Goal: Task Accomplishment & Management: Manage account settings

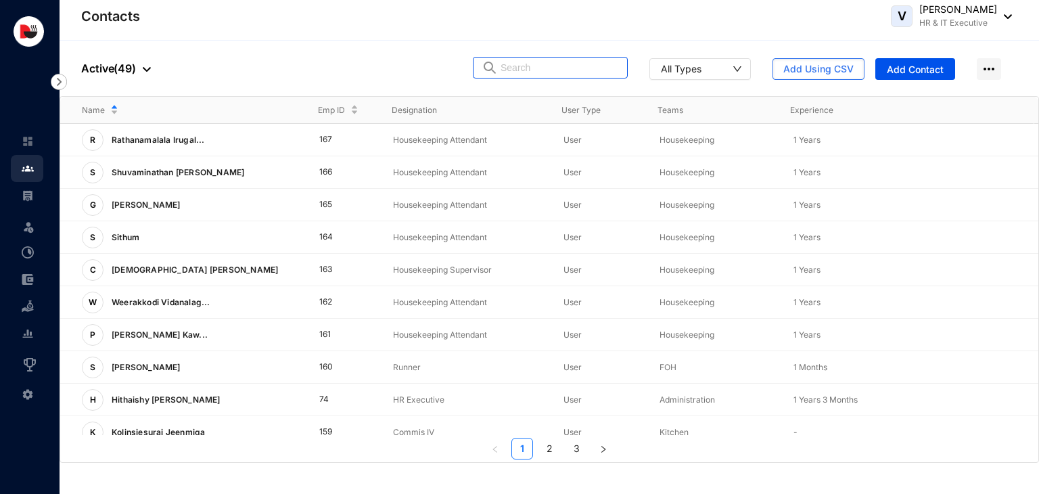
click at [530, 73] on input "text" at bounding box center [559, 67] width 118 height 20
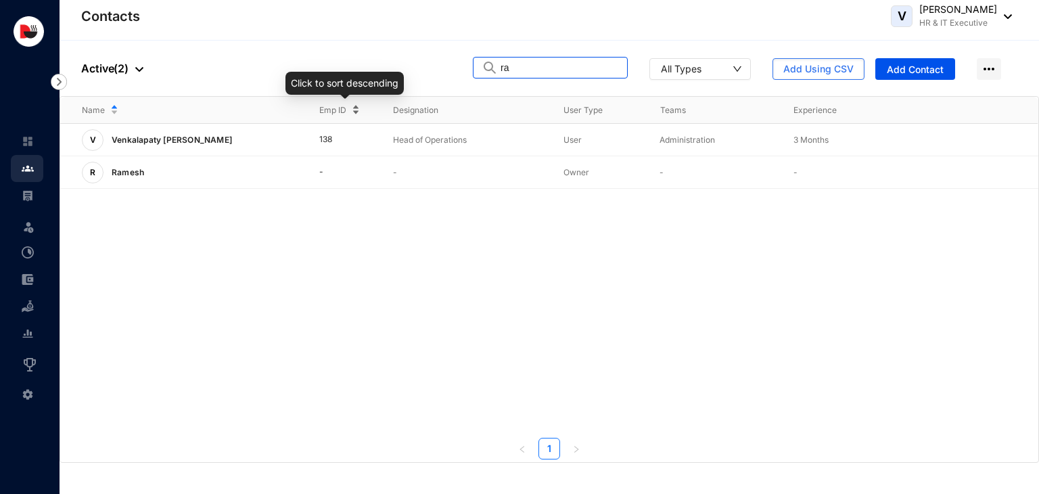
type input "r"
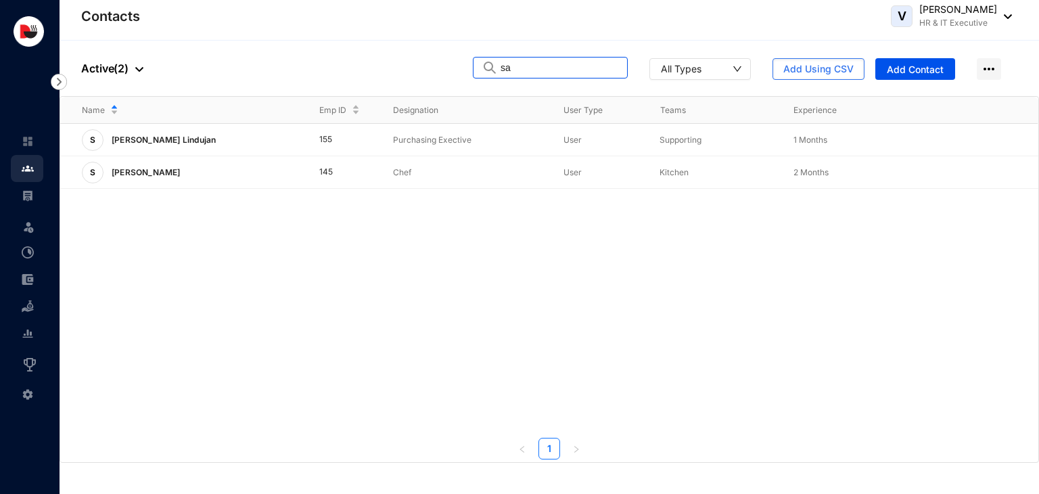
type input "s"
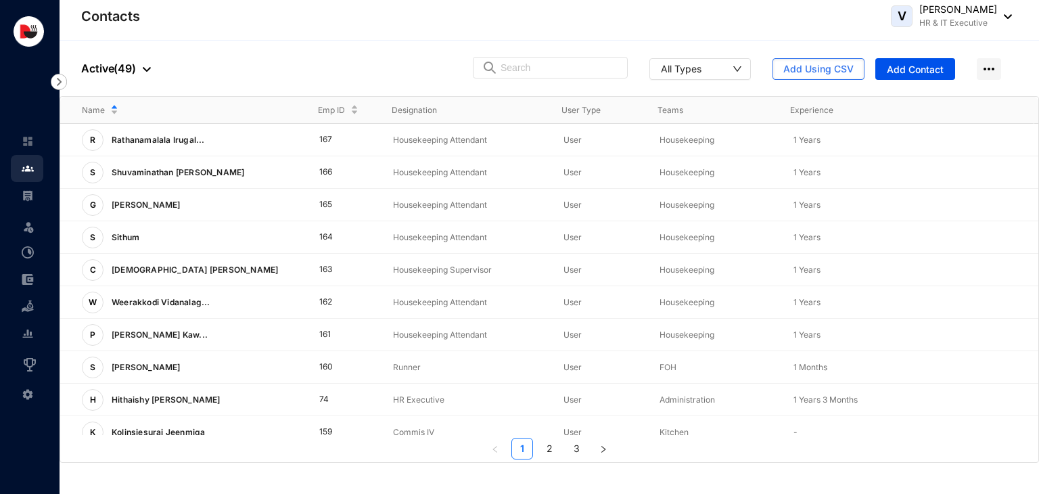
click at [146, 66] on div at bounding box center [143, 68] width 15 height 16
click at [130, 130] on span "Archived" at bounding box center [149, 135] width 114 height 15
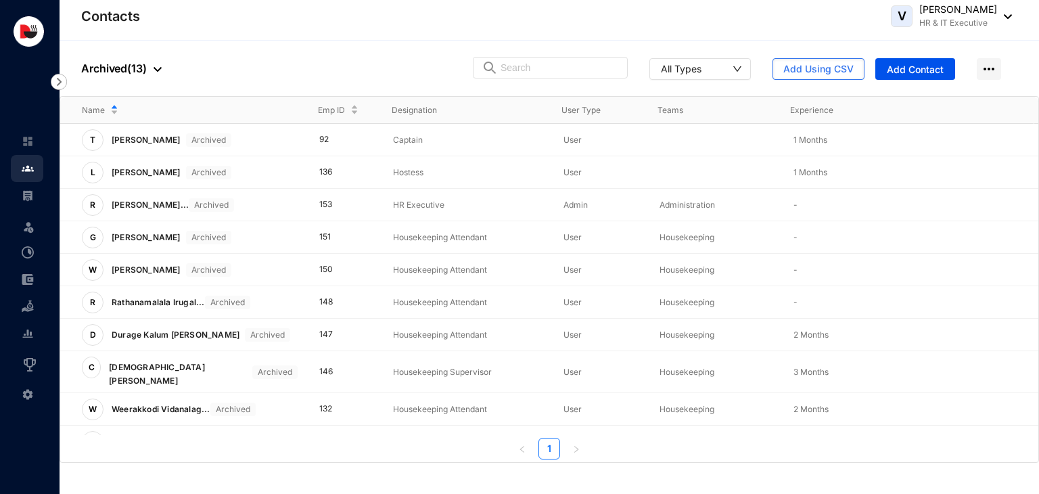
click at [154, 70] on img at bounding box center [157, 69] width 8 height 5
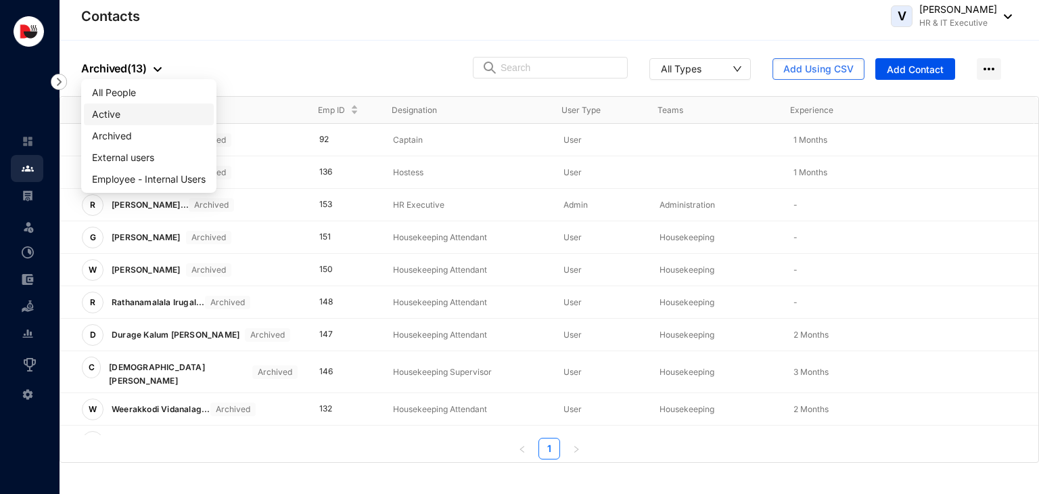
click at [134, 117] on span "Active" at bounding box center [149, 114] width 114 height 15
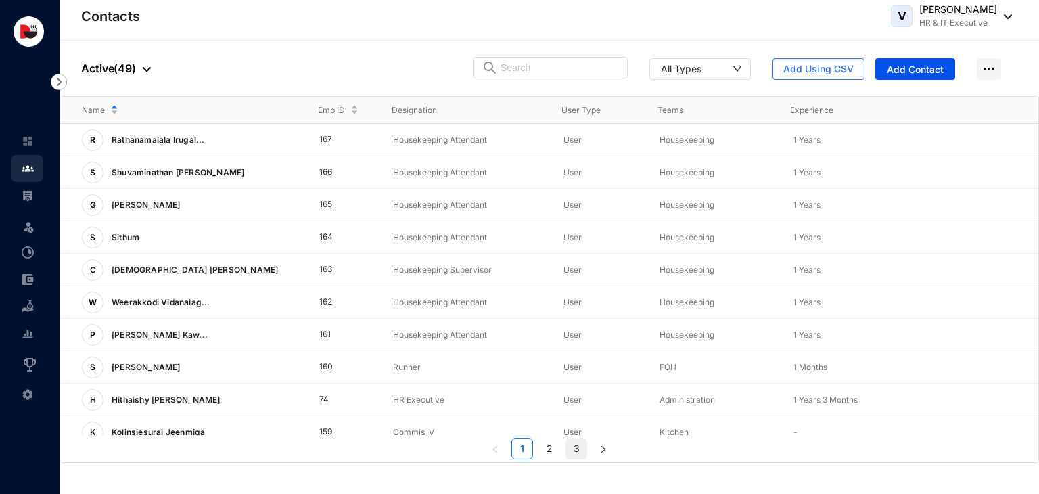
click at [575, 448] on link "3" at bounding box center [576, 448] width 20 height 20
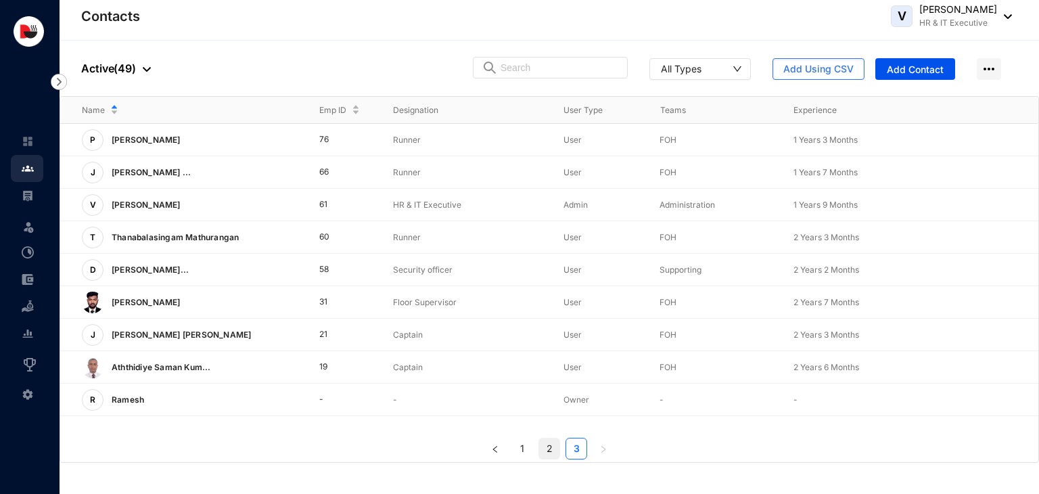
click at [549, 450] on link "2" at bounding box center [549, 448] width 20 height 20
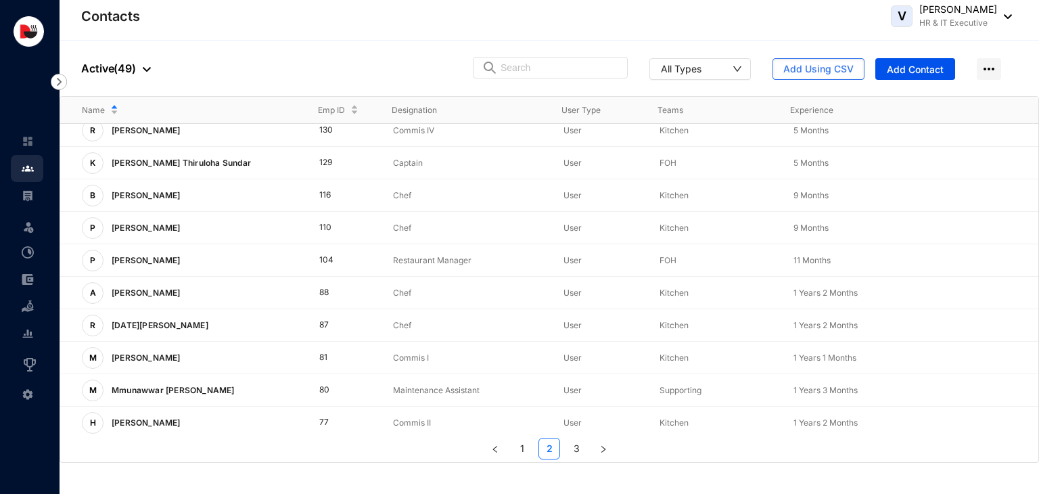
scroll to position [335, 0]
click at [524, 446] on link "1" at bounding box center [522, 448] width 20 height 20
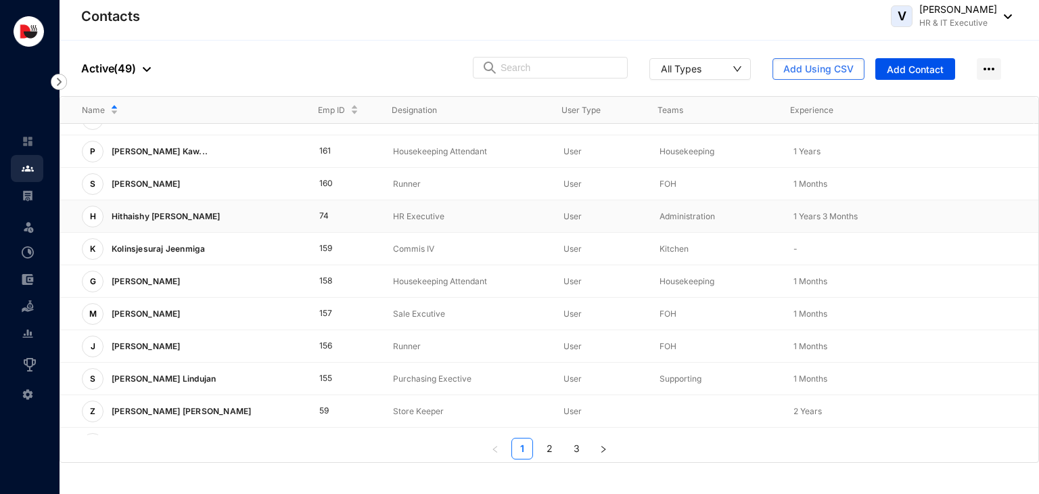
scroll to position [181, 0]
click at [539, 64] on input "text" at bounding box center [559, 67] width 118 height 20
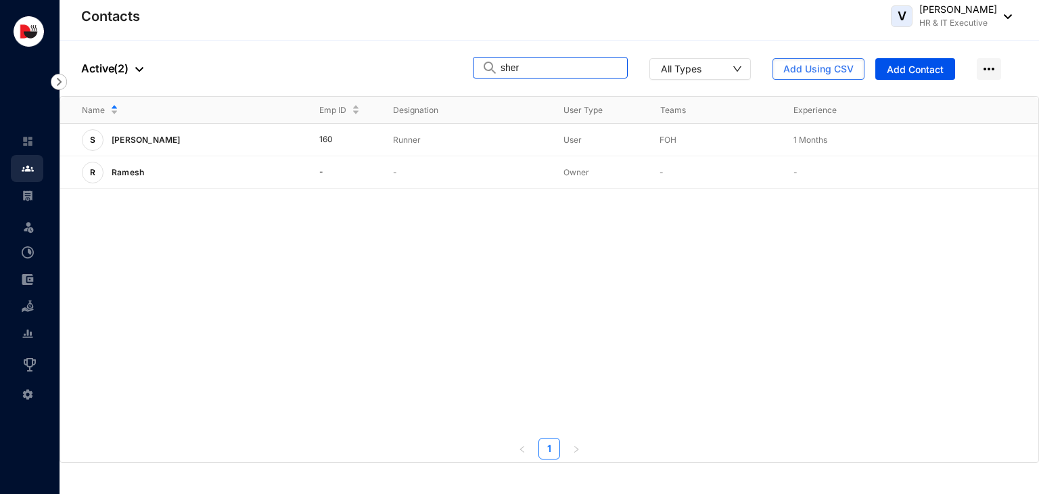
scroll to position [0, 0]
type input "s"
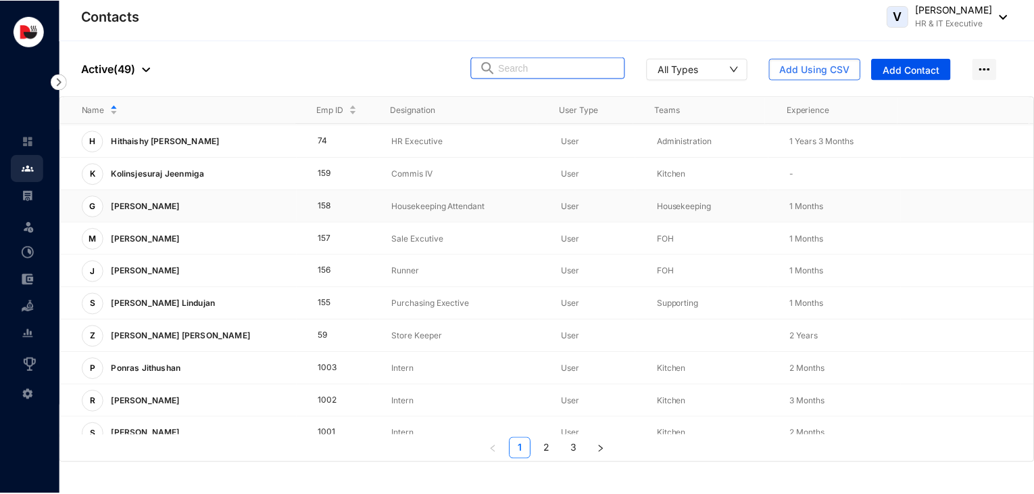
scroll to position [257, 0]
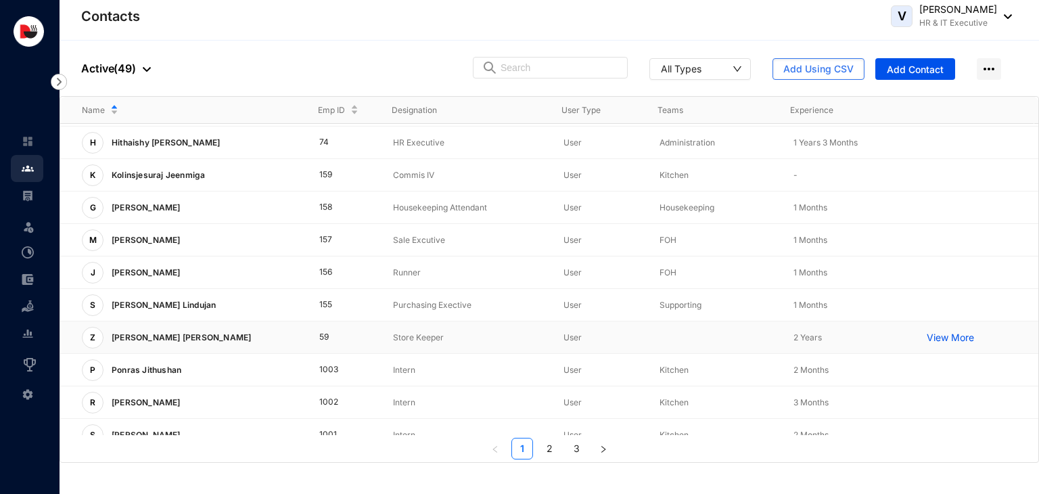
click at [243, 339] on div "Z [PERSON_NAME] [PERSON_NAME]" at bounding box center [190, 338] width 216 height 22
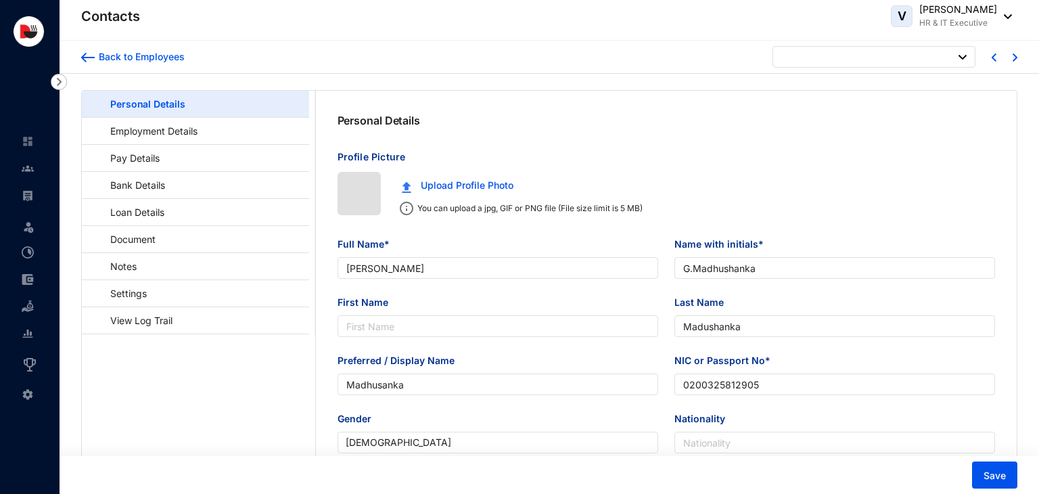
type input "[DATE]"
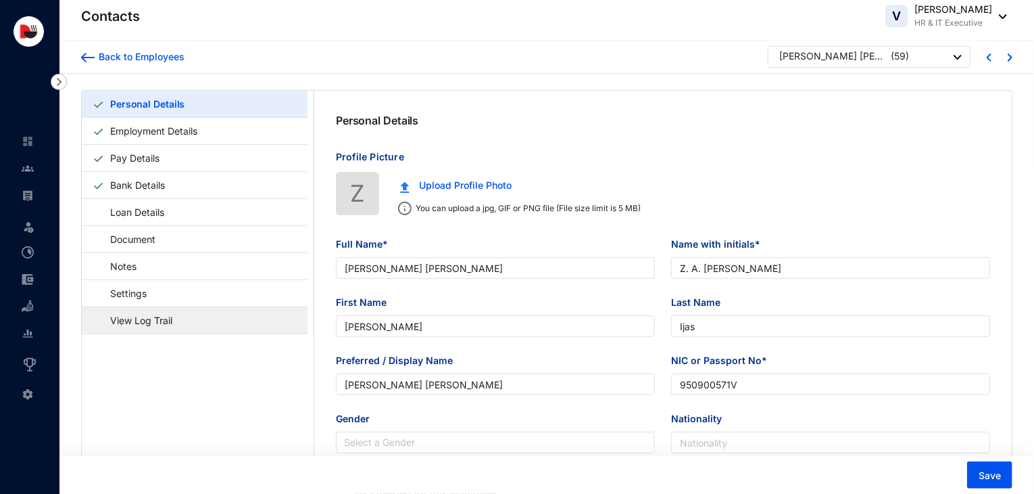
type input "[PERSON_NAME] [PERSON_NAME]"
type input "Z. A. [PERSON_NAME]"
type input "[PERSON_NAME]"
type input "Ijas"
type input "[PERSON_NAME] [PERSON_NAME]"
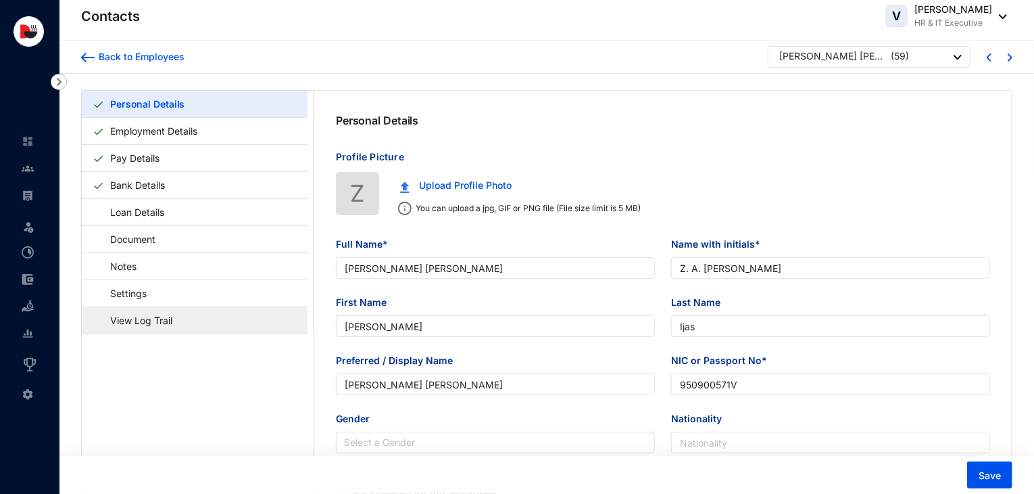
type input "950900571V"
type input "000000000"
type input "[DATE]"
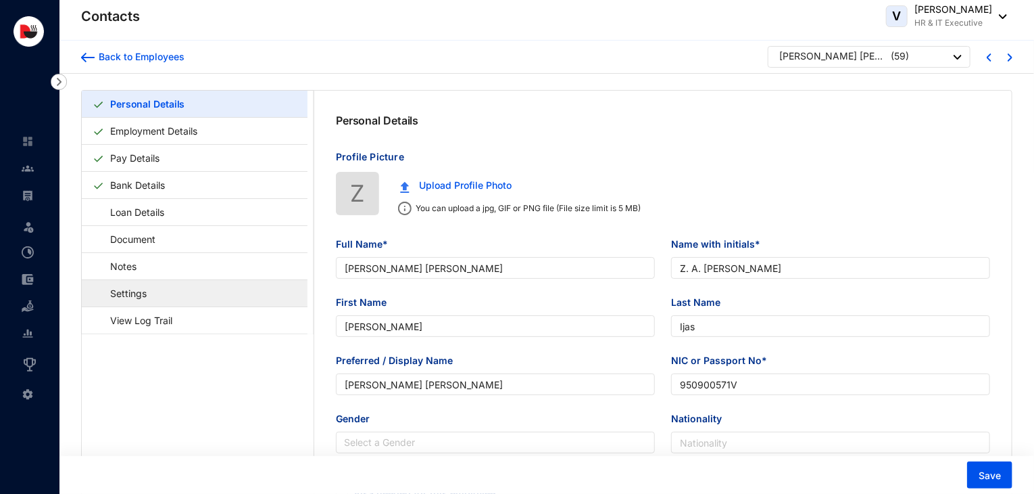
click at [151, 298] on link "Settings" at bounding box center [122, 293] width 59 height 28
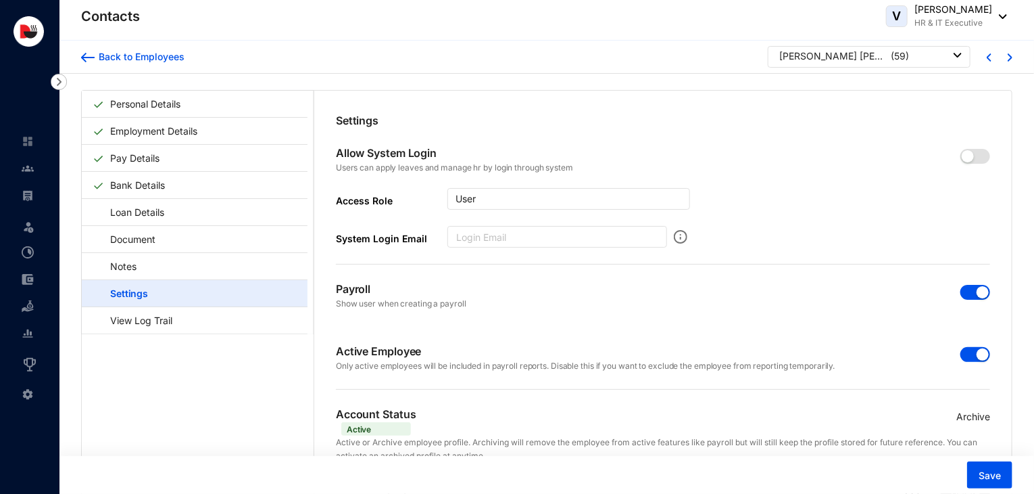
scroll to position [32, 0]
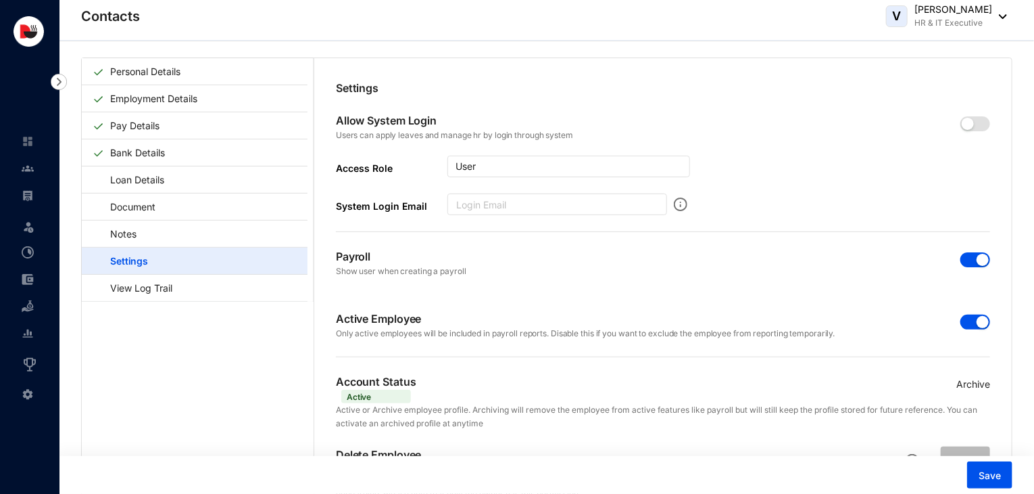
click at [979, 382] on p "Archive" at bounding box center [974, 384] width 34 height 15
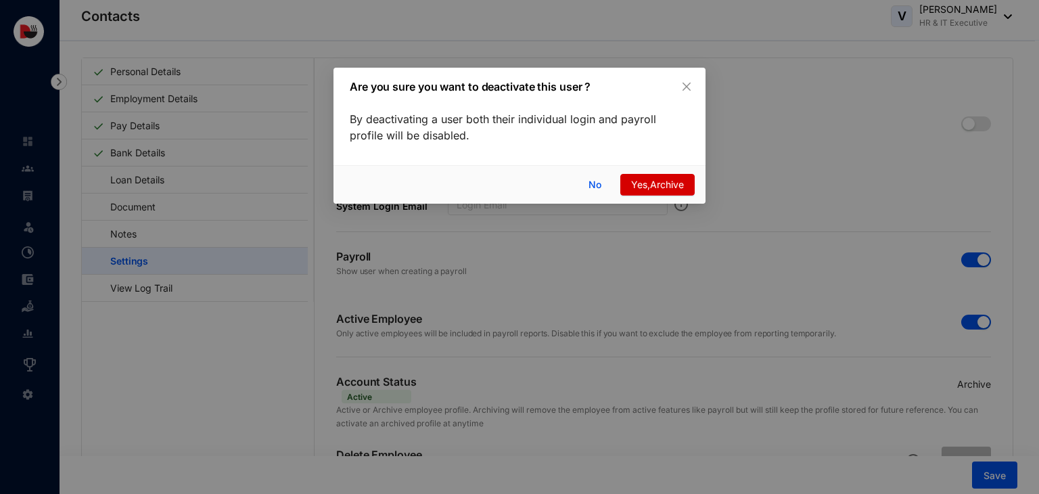
click at [678, 177] on span "Yes,Archive" at bounding box center [657, 184] width 53 height 15
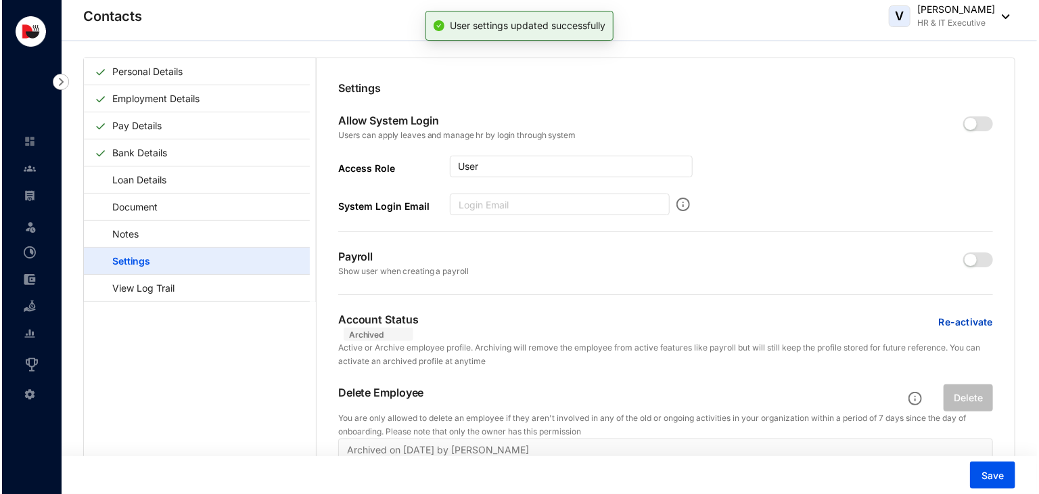
scroll to position [0, 0]
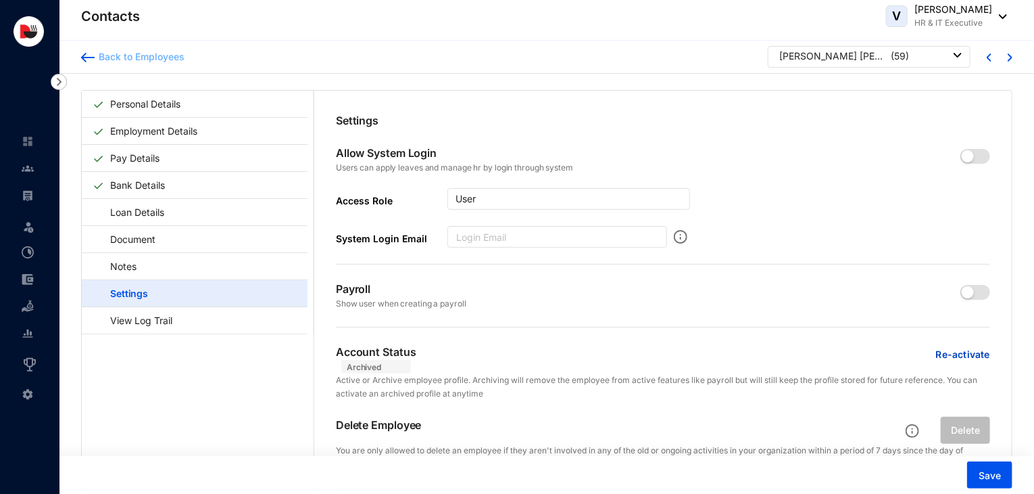
click at [141, 61] on div "Back to Employees" at bounding box center [140, 57] width 90 height 14
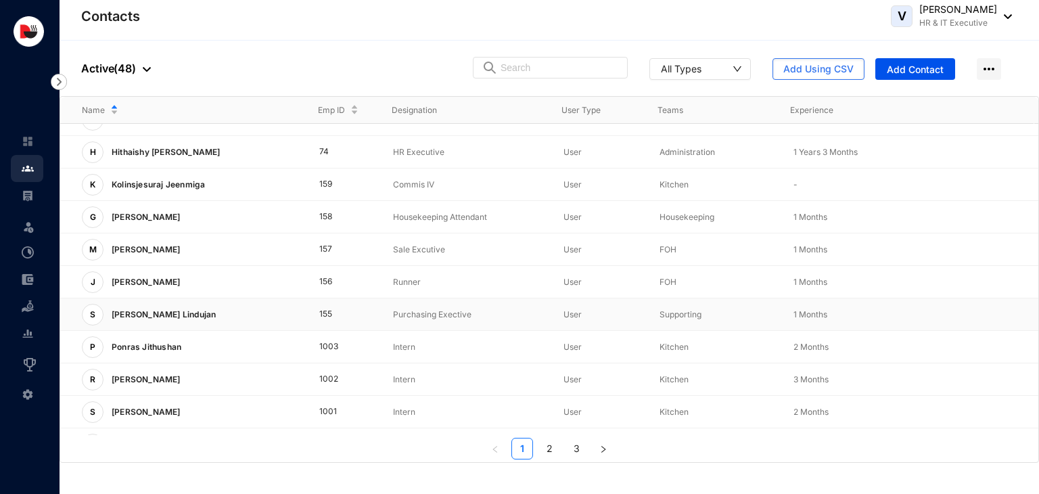
scroll to position [335, 0]
